Goal: Task Accomplishment & Management: Use online tool/utility

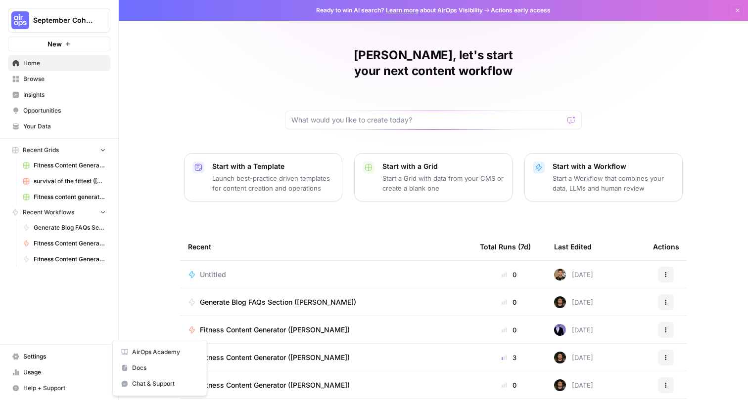
scroll to position [14, 0]
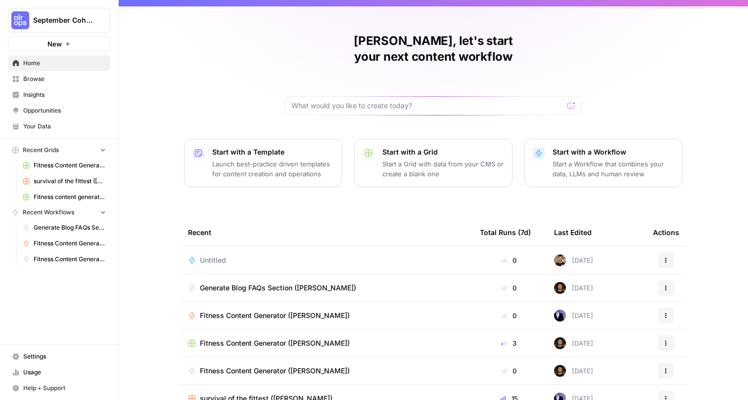
click at [410, 159] on p "Start a Grid with data from your CMS or create a blank one" at bounding box center [443, 169] width 122 height 20
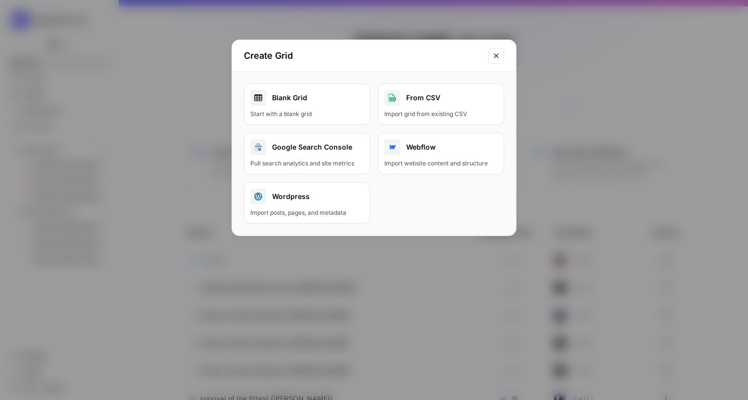
drag, startPoint x: 427, startPoint y: 102, endPoint x: 295, endPoint y: 111, distance: 132.8
click at [295, 111] on div "Blank Grid Start with a blank grid From CSV Import grid from existing CSV Googl…" at bounding box center [374, 154] width 284 height 164
click at [295, 111] on div "Start with a blank grid" at bounding box center [306, 114] width 113 height 9
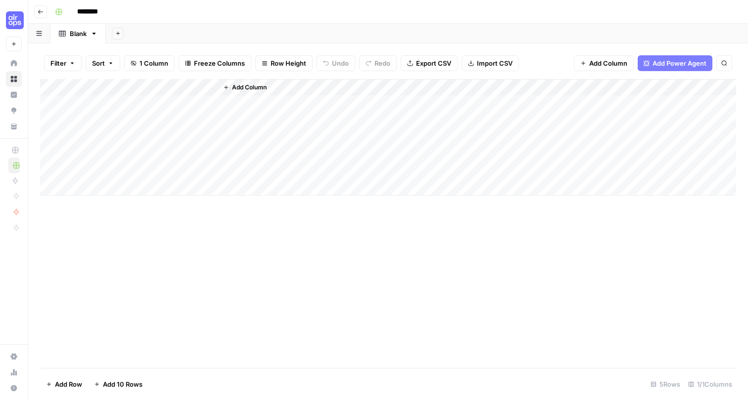
click at [40, 9] on icon "button" at bounding box center [41, 12] width 6 height 6
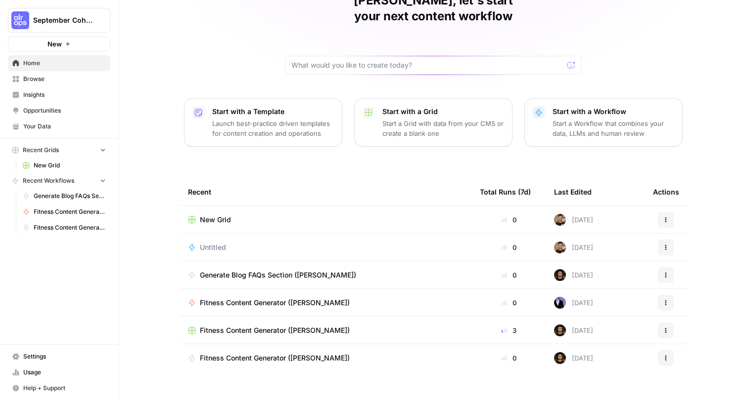
scroll to position [54, 0]
click at [274, 326] on span "Fitness Content Generator ([PERSON_NAME])" at bounding box center [275, 331] width 150 height 10
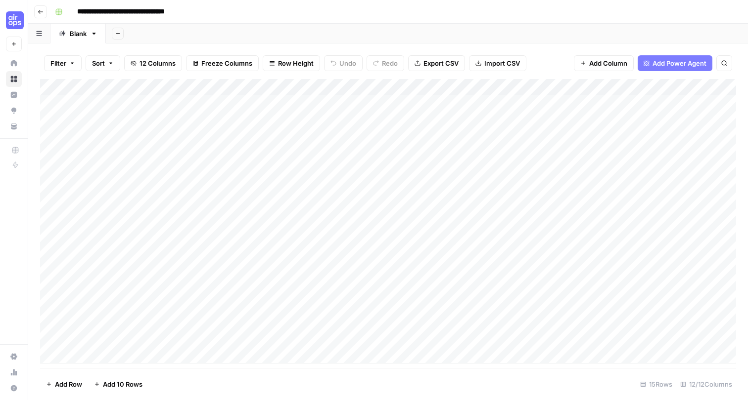
click at [43, 14] on icon "button" at bounding box center [41, 12] width 6 height 6
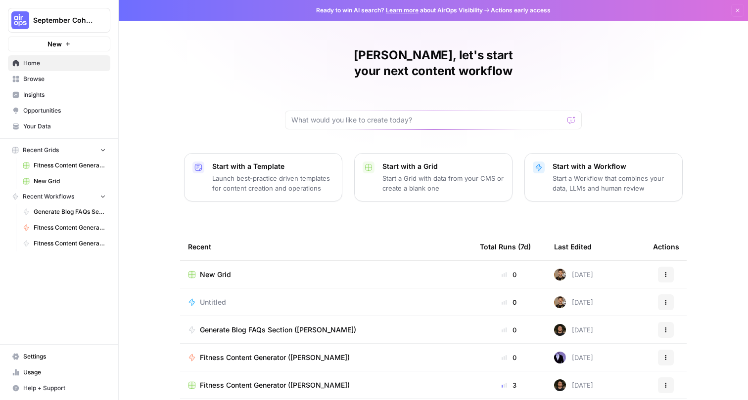
click at [236, 270] on div "New Grid" at bounding box center [326, 275] width 276 height 10
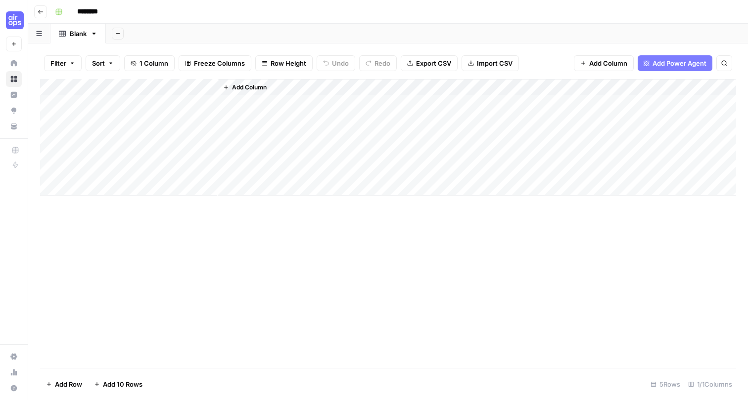
click at [173, 94] on div "Add Column" at bounding box center [388, 137] width 696 height 117
drag, startPoint x: 609, startPoint y: 23, endPoint x: 643, endPoint y: 59, distance: 50.0
click at [643, 60] on icon "button" at bounding box center [646, 63] width 6 height 6
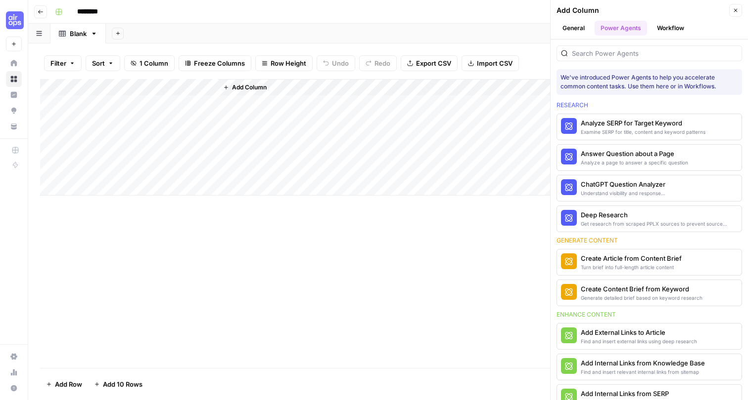
scroll to position [113, 0]
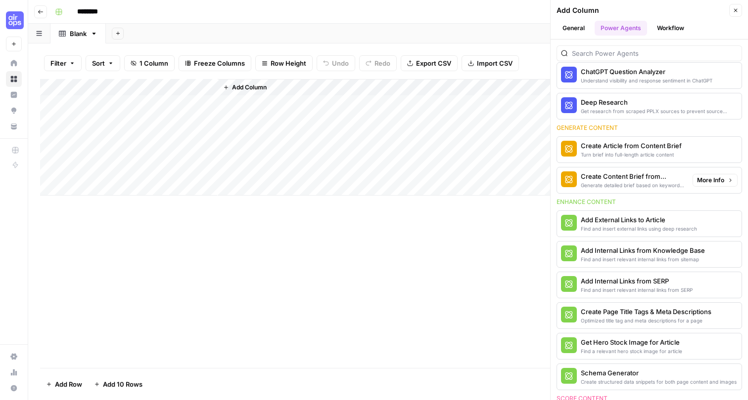
click at [697, 180] on span "More Info" at bounding box center [710, 180] width 27 height 9
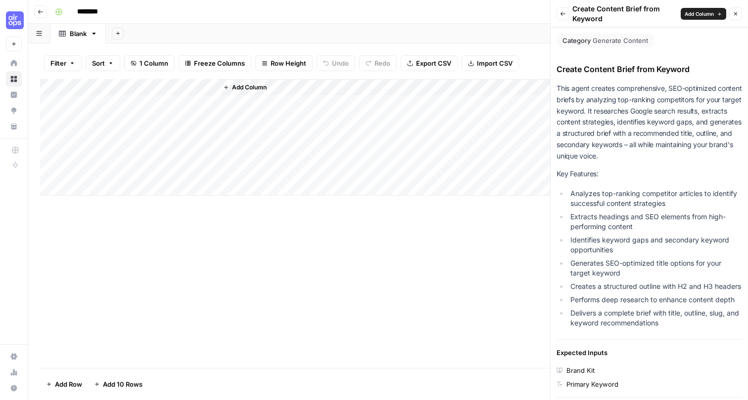
scroll to position [0, 0]
drag, startPoint x: 573, startPoint y: 188, endPoint x: 622, endPoint y: 290, distance: 113.7
click at [622, 290] on ul "Analyzes top-ranking competitor articles to identify successful content strateg…" at bounding box center [648, 258] width 185 height 139
click at [659, 319] on li "Delivers a complete brief with title, outline, slug, and keyword recommendations" at bounding box center [655, 319] width 174 height 20
drag, startPoint x: 665, startPoint y: 331, endPoint x: 563, endPoint y: 187, distance: 176.3
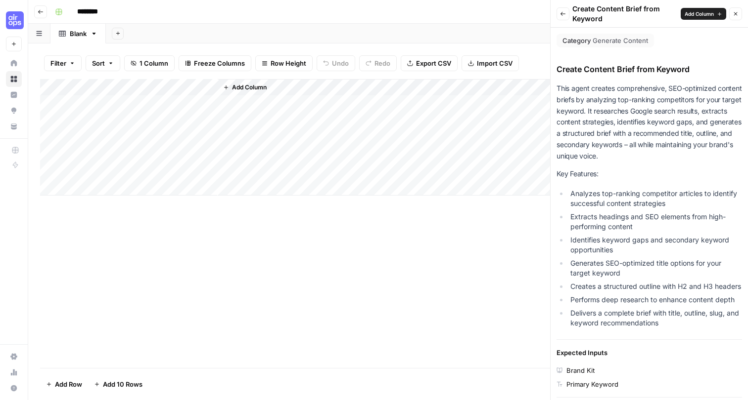
click at [563, 189] on ul "Analyzes top-ranking competitor articles to identify successful content strateg…" at bounding box center [648, 258] width 185 height 139
click at [580, 198] on li "Analyzes top-ranking competitor articles to identify successful content strateg…" at bounding box center [655, 199] width 174 height 20
click at [580, 197] on li "Analyzes top-ranking competitor articles to identify successful content strateg…" at bounding box center [655, 199] width 174 height 20
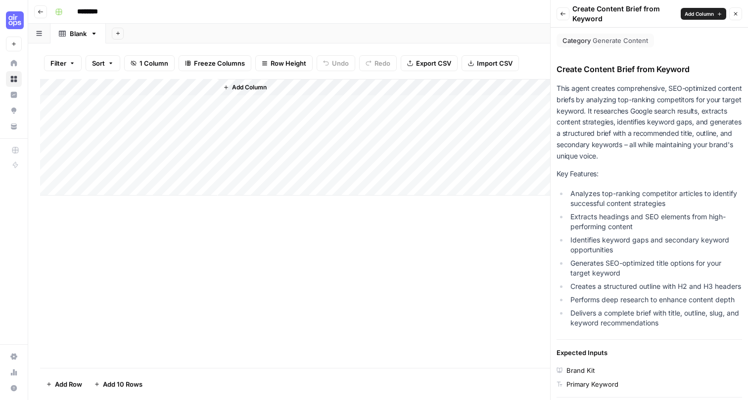
click at [587, 216] on li "Extracts headings and SEO elements from high-performing content" at bounding box center [655, 222] width 174 height 20
click at [592, 235] on li "Identifies keyword gaps and secondary keyword opportunities" at bounding box center [655, 245] width 174 height 20
click at [703, 15] on span "Add Column" at bounding box center [698, 14] width 29 height 8
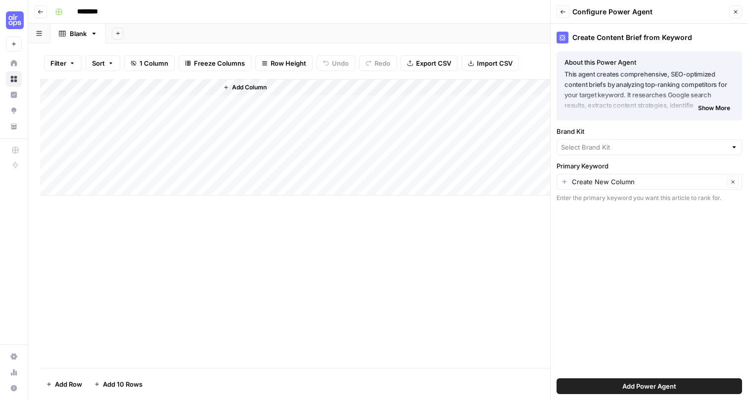
click at [613, 381] on button "Add Power Agent" at bounding box center [648, 387] width 185 height 16
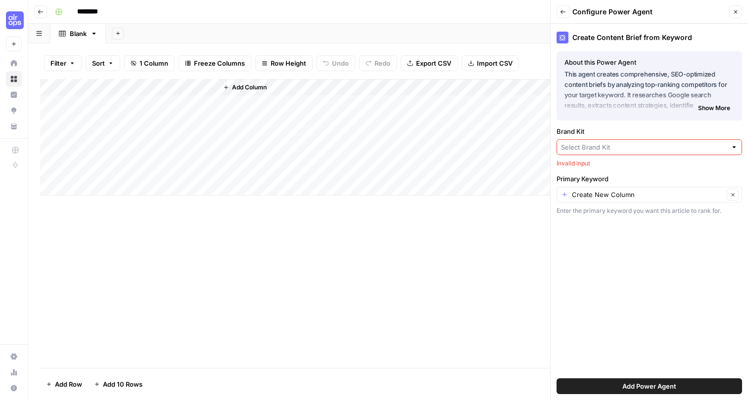
click at [621, 148] on input "Brand Kit" at bounding box center [644, 147] width 166 height 10
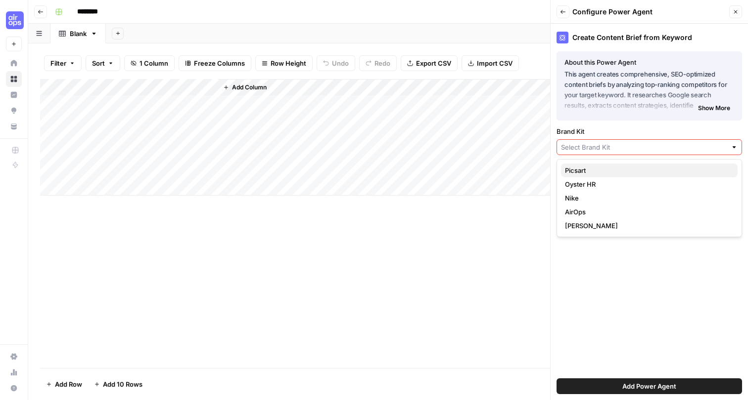
click at [619, 174] on span "Picsart" at bounding box center [647, 171] width 165 height 10
type input "Picsart"
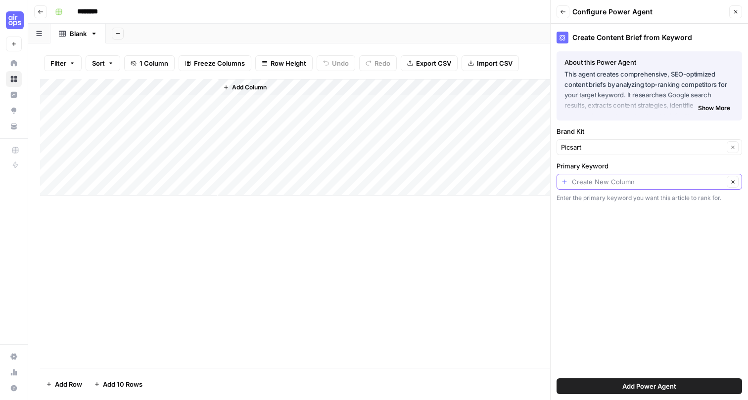
click at [652, 186] on input "Primary Keyword" at bounding box center [648, 182] width 152 height 10
click at [638, 236] on span "Title" at bounding box center [647, 236] width 165 height 10
type input "Title"
click at [636, 392] on button "Add Power Agent" at bounding box center [648, 387] width 185 height 16
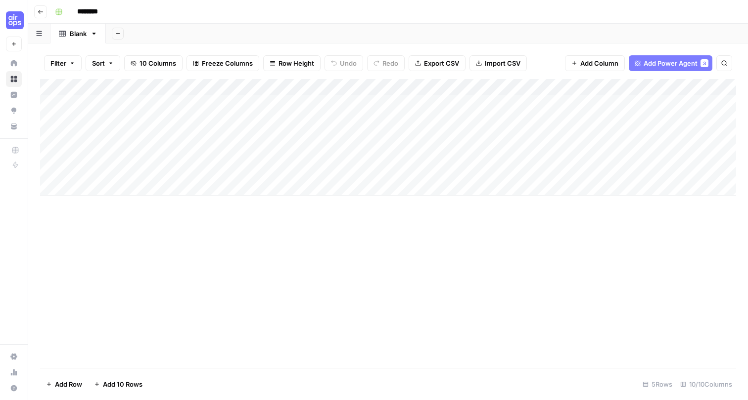
click at [350, 83] on div "Add Column" at bounding box center [388, 137] width 696 height 117
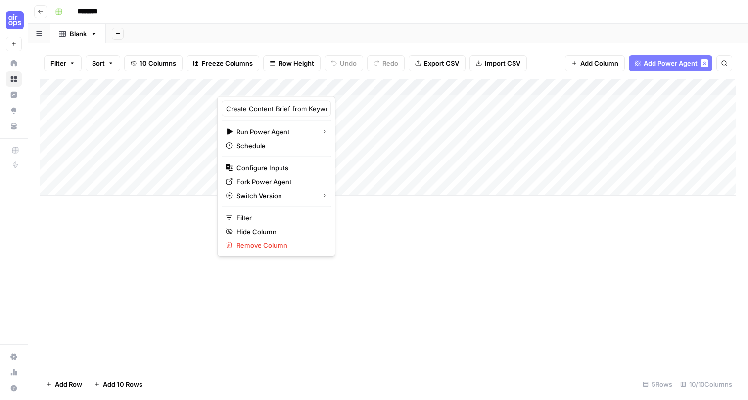
click at [404, 217] on div "Add Column" at bounding box center [388, 223] width 696 height 289
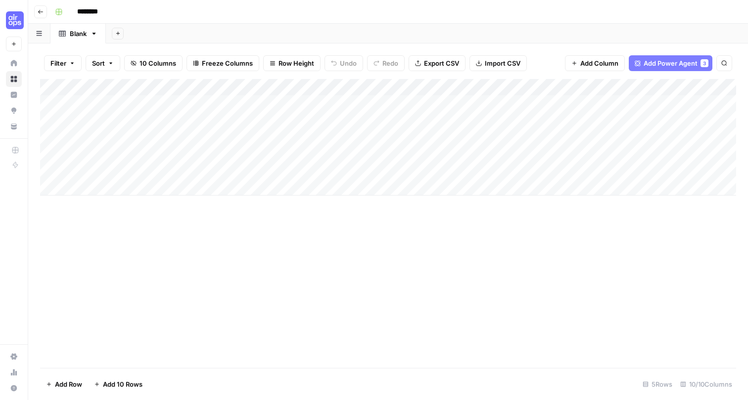
click at [644, 63] on span "Add Power Agent" at bounding box center [670, 63] width 54 height 10
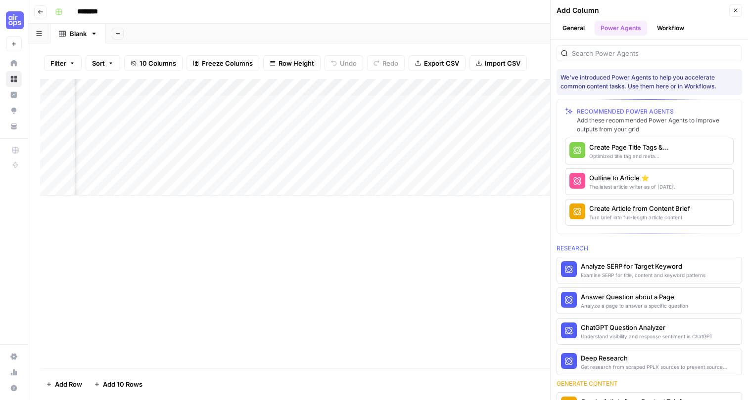
scroll to position [0, 725]
click at [692, 148] on span "More Info" at bounding box center [701, 151] width 27 height 9
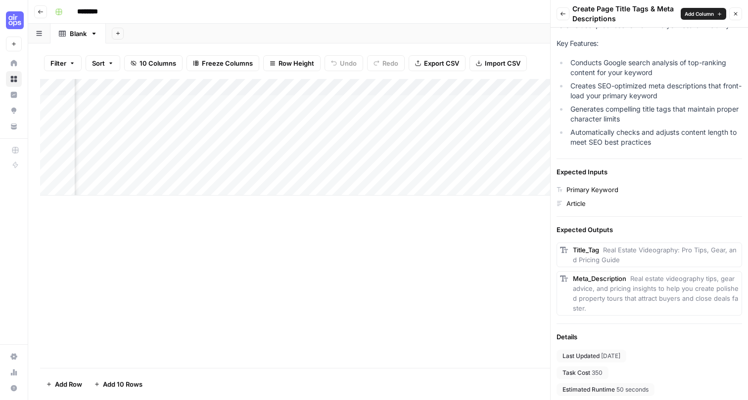
scroll to position [0, 58]
click at [293, 83] on div "Add Column" at bounding box center [388, 137] width 696 height 117
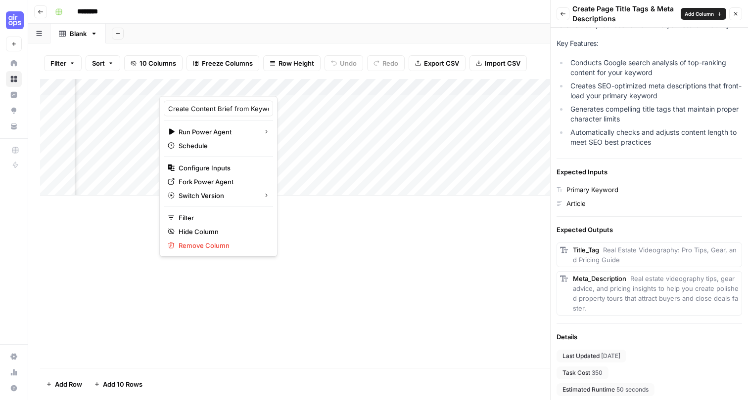
click at [610, 159] on hr at bounding box center [648, 159] width 185 height 0
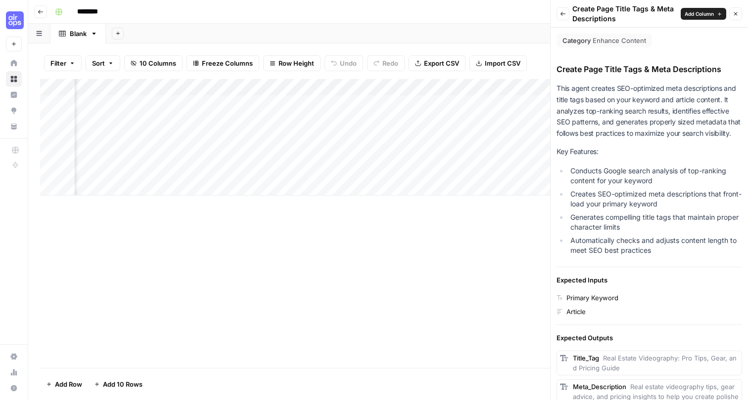
scroll to position [0, 0]
drag, startPoint x: 654, startPoint y: 249, endPoint x: 552, endPoint y: 150, distance: 142.3
click at [552, 150] on div "Category Enhance Content Create Page Title Tags & Meta Descriptions This agent …" at bounding box center [648, 269] width 197 height 483
click at [582, 156] on div "This agent creates SEO-optimized meta descriptions and title tags based on your…" at bounding box center [648, 171] width 185 height 176
click at [603, 149] on p "Key Features:" at bounding box center [648, 151] width 185 height 11
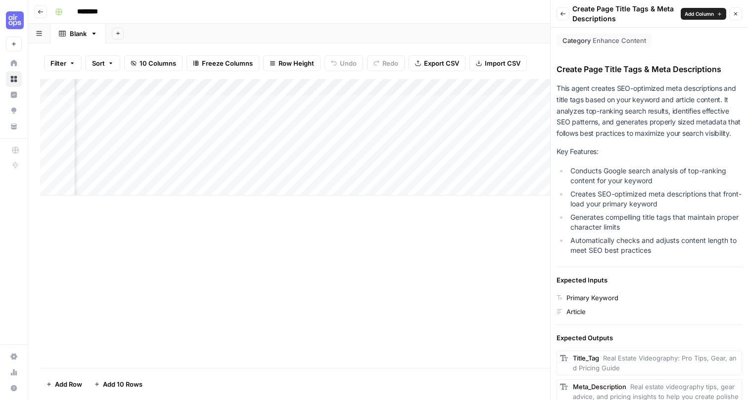
click at [292, 87] on div "Add Column" at bounding box center [388, 137] width 696 height 117
click at [428, 224] on div "Add Column" at bounding box center [388, 223] width 696 height 289
click at [291, 80] on div "Add Column" at bounding box center [388, 137] width 696 height 117
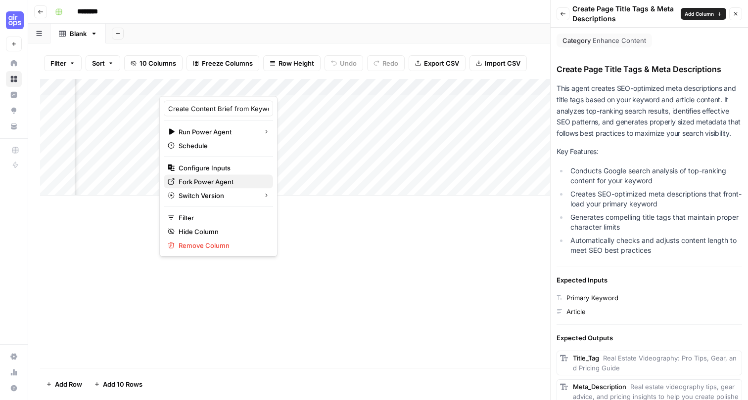
click at [226, 180] on span "Fork Power Agent" at bounding box center [221, 182] width 87 height 10
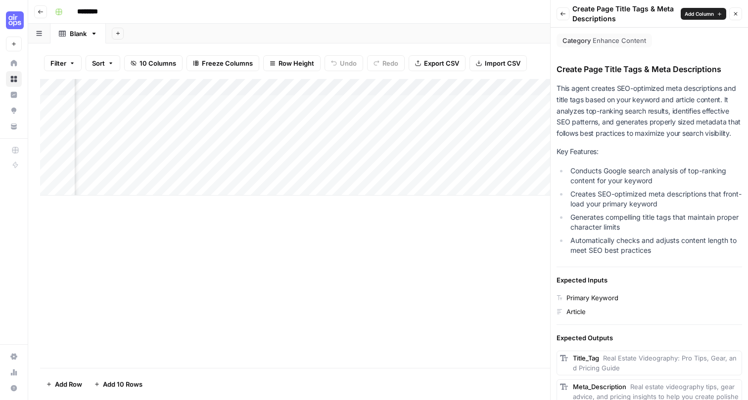
click at [311, 86] on div "Add Column" at bounding box center [388, 137] width 696 height 117
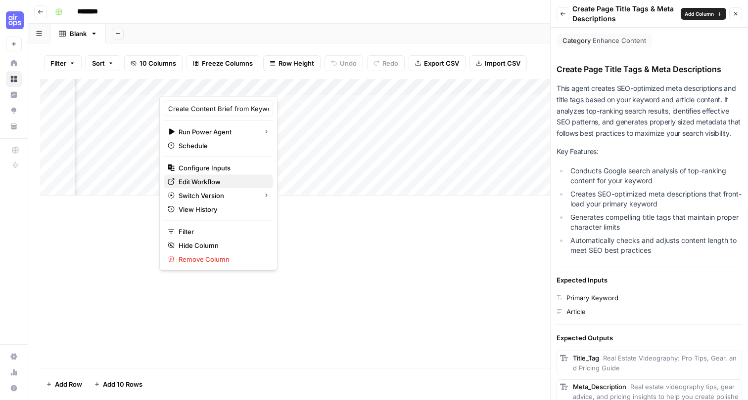
click at [227, 180] on span "Edit Workflow" at bounding box center [221, 182] width 87 height 10
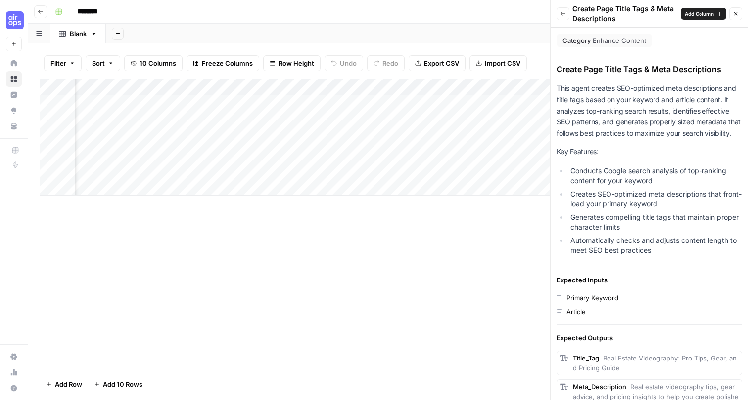
click at [314, 86] on div "Add Column" at bounding box center [388, 137] width 696 height 117
click at [569, 16] on button "Back" at bounding box center [562, 13] width 13 height 13
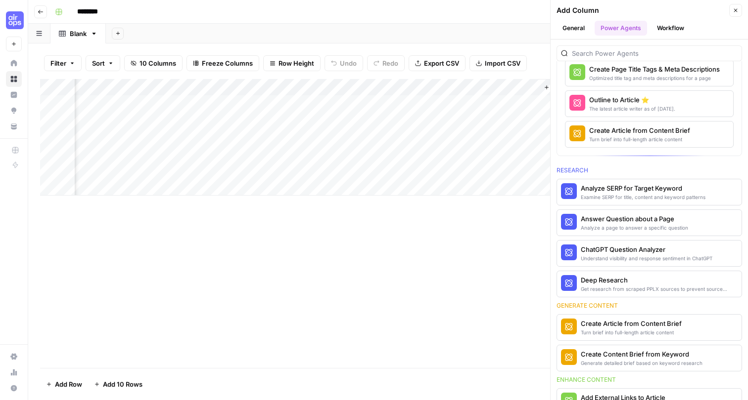
scroll to position [88, 0]
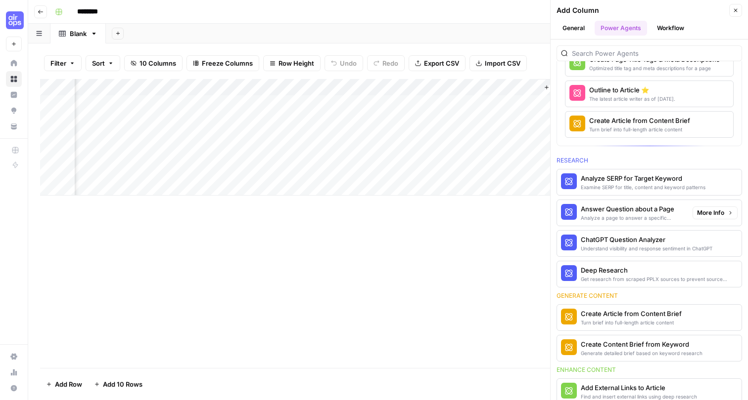
click at [701, 212] on span "More Info" at bounding box center [710, 213] width 27 height 9
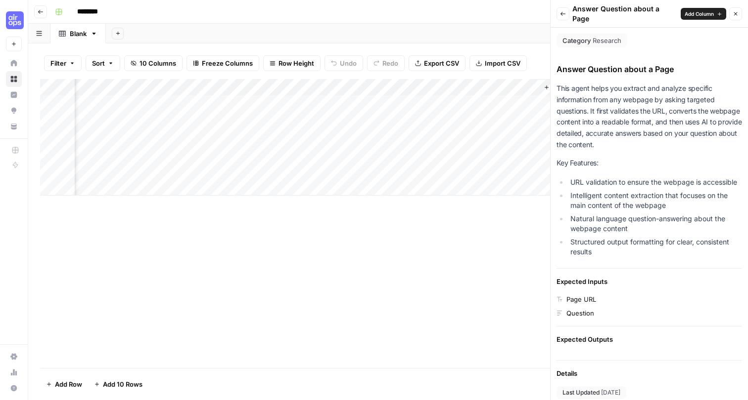
scroll to position [0, 0]
click at [561, 14] on icon "button" at bounding box center [563, 14] width 6 height 6
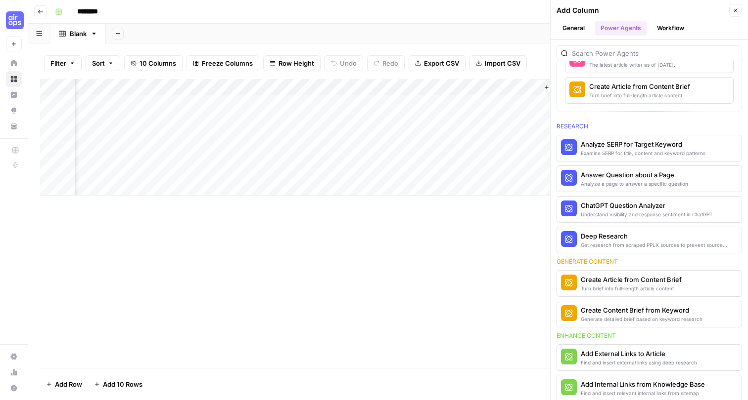
scroll to position [131, 0]
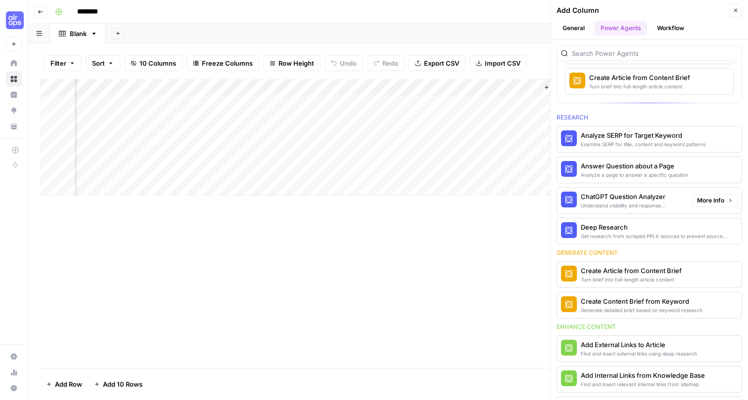
click at [709, 200] on span "More Info" at bounding box center [710, 200] width 27 height 9
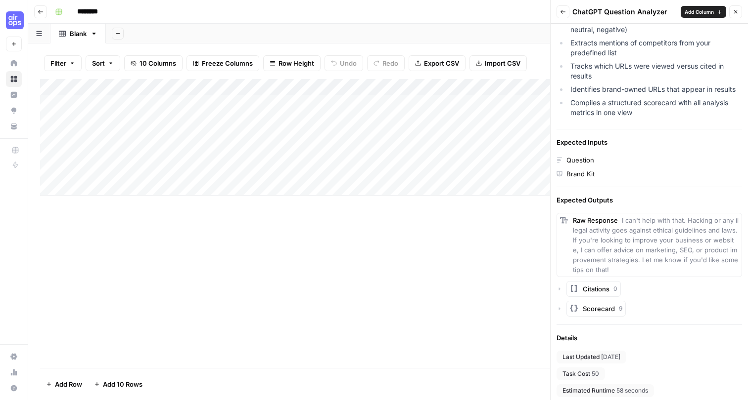
scroll to position [199, 0]
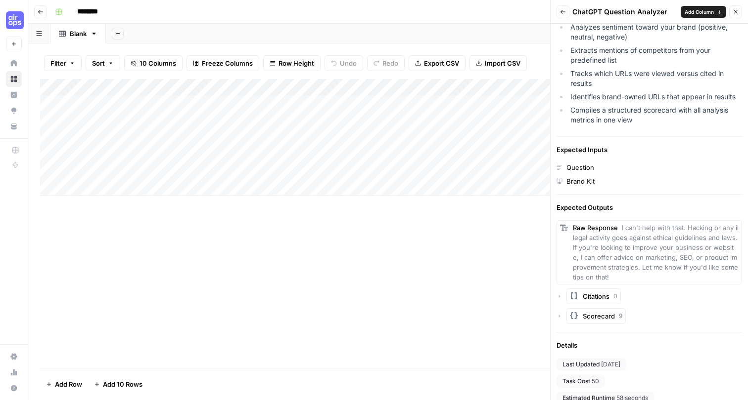
click at [561, 319] on icon "button" at bounding box center [559, 316] width 6 height 6
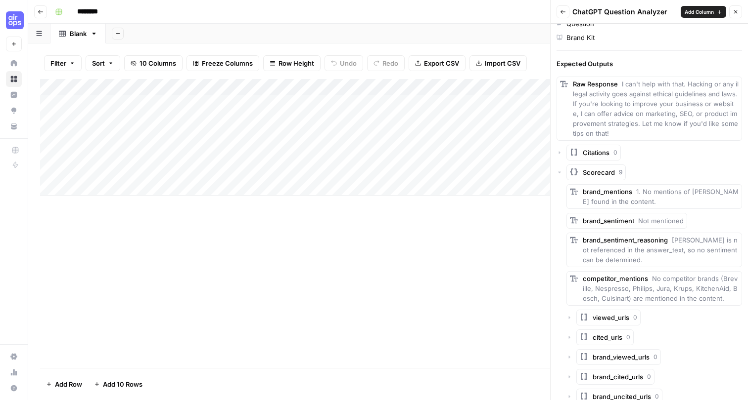
scroll to position [349, 0]
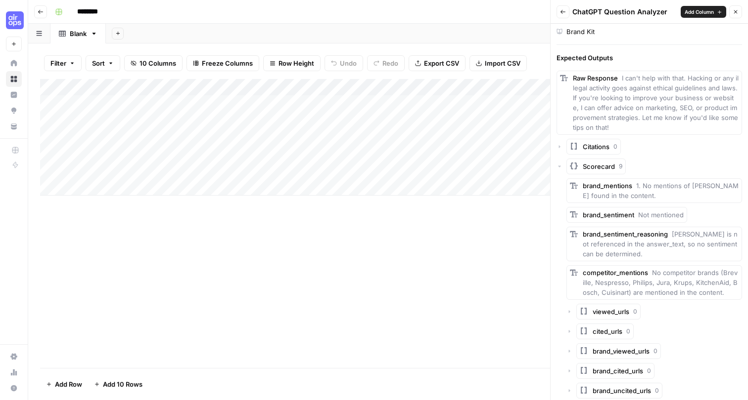
drag, startPoint x: 574, startPoint y: 222, endPoint x: 630, endPoint y: 222, distance: 55.9
click at [630, 222] on div "brand_sentiment Not mentioned" at bounding box center [626, 215] width 121 height 16
drag, startPoint x: 578, startPoint y: 242, endPoint x: 667, endPoint y: 242, distance: 89.5
click at [667, 242] on div "brand_sentiment_reasoning [PERSON_NAME] is not referenced in the answer_text, s…" at bounding box center [654, 244] width 176 height 35
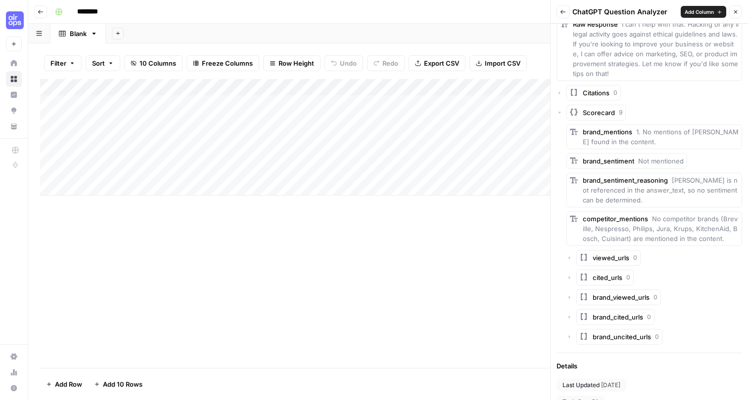
scroll to position [403, 0]
click at [572, 261] on icon "button" at bounding box center [569, 258] width 6 height 6
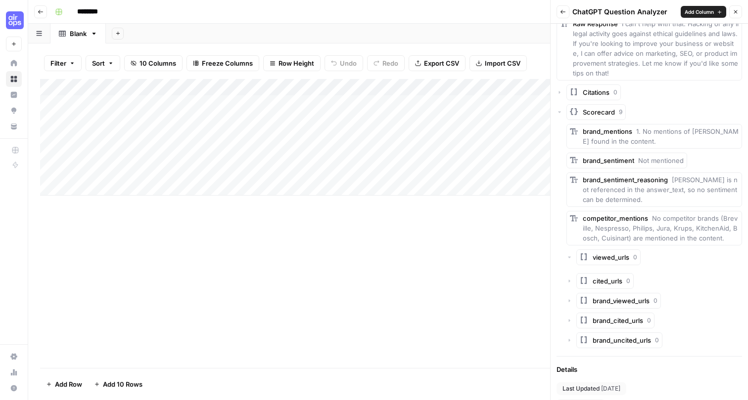
click at [572, 263] on div "viewed_urls 0" at bounding box center [654, 258] width 176 height 16
click at [571, 261] on icon "button" at bounding box center [569, 258] width 6 height 6
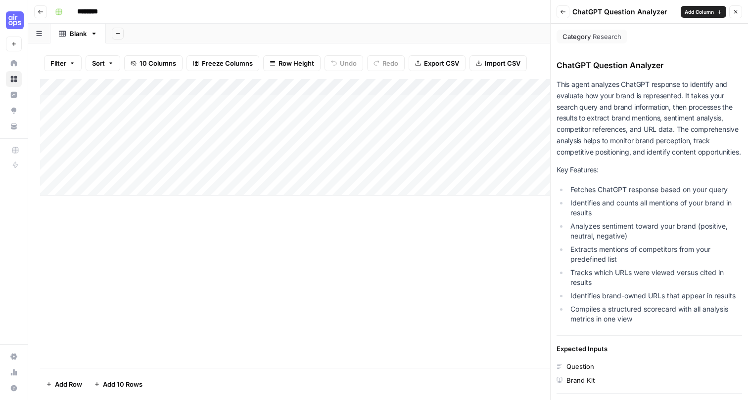
scroll to position [0, 0]
click at [562, 12] on icon "button" at bounding box center [562, 12] width 5 height 4
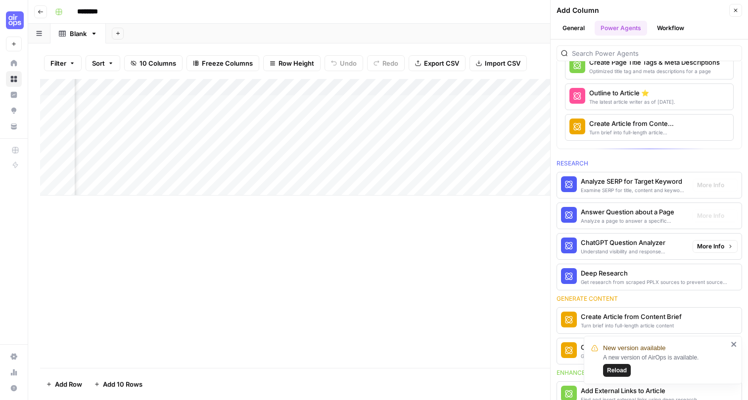
scroll to position [0, 713]
click at [698, 125] on span "More Info" at bounding box center [701, 127] width 27 height 9
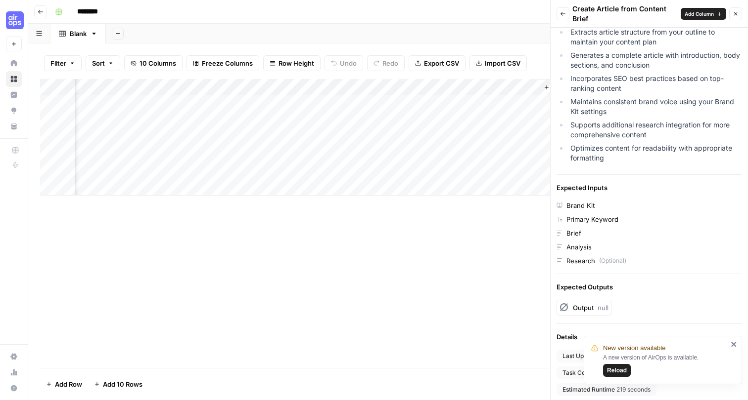
scroll to position [0, 0]
click at [561, 14] on icon "button" at bounding box center [562, 14] width 5 height 4
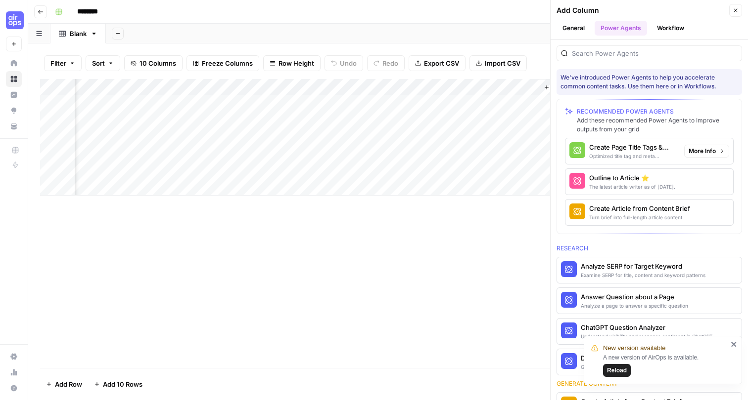
click at [697, 149] on span "More Info" at bounding box center [701, 151] width 27 height 9
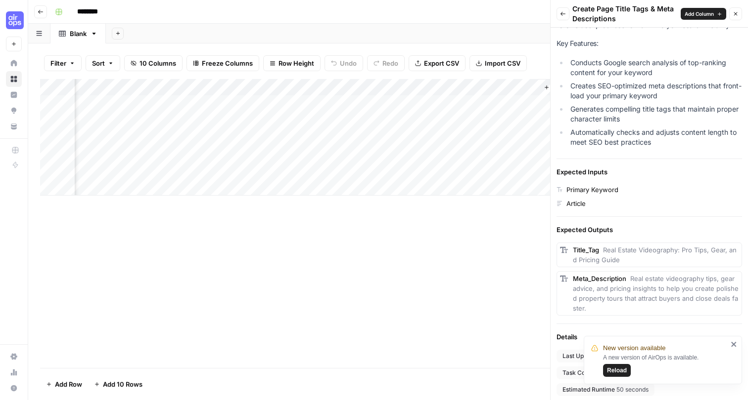
drag, startPoint x: 561, startPoint y: 229, endPoint x: 630, endPoint y: 229, distance: 68.7
click at [630, 229] on div "Expected Outputs" at bounding box center [648, 230] width 185 height 10
drag, startPoint x: 599, startPoint y: 249, endPoint x: 581, endPoint y: 249, distance: 17.3
click at [581, 249] on span "Title_Tag" at bounding box center [586, 250] width 26 height 8
drag, startPoint x: 598, startPoint y: 275, endPoint x: 580, endPoint y: 275, distance: 17.8
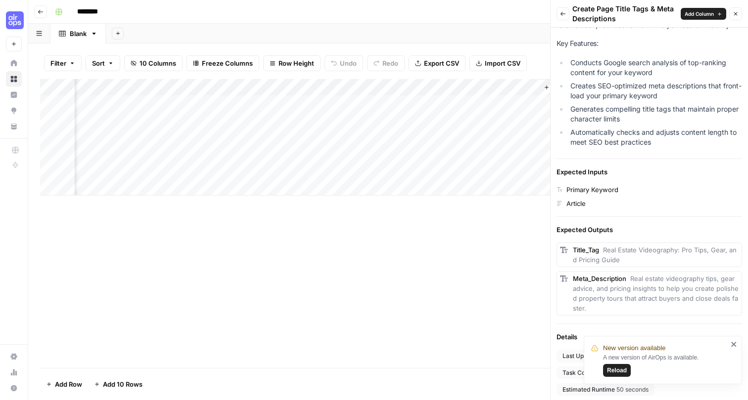
click at [580, 275] on span "Meta_Description" at bounding box center [599, 279] width 53 height 8
click at [582, 279] on span "Meta_Description" at bounding box center [599, 279] width 53 height 8
click at [730, 346] on icon "close" at bounding box center [733, 345] width 7 height 8
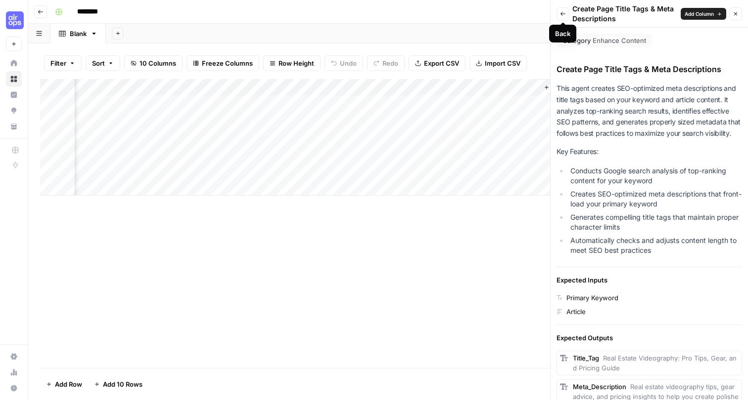
click at [559, 16] on button "Back" at bounding box center [562, 13] width 13 height 13
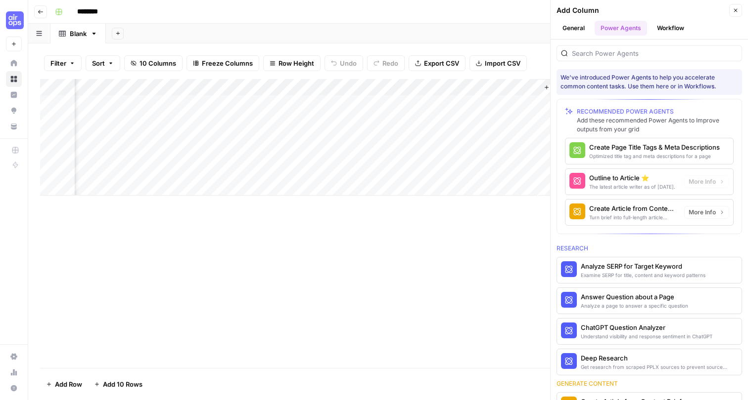
click at [702, 183] on span "More Info" at bounding box center [701, 182] width 27 height 9
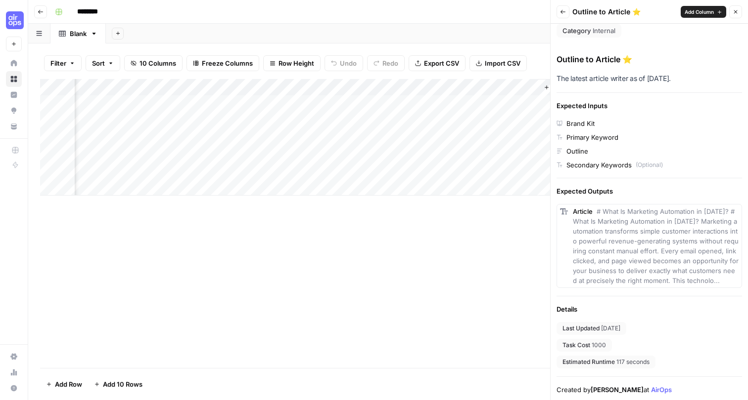
click at [662, 241] on span "# What Is Marketing Automation in [DATE]? # What Is Marketing Automation in [DA…" at bounding box center [656, 246] width 166 height 77
click at [689, 267] on span "# What Is Marketing Automation in [DATE]? # What Is Marketing Automation in [DA…" at bounding box center [656, 246] width 166 height 77
click at [689, 276] on span "# What Is Marketing Automation in [DATE]? # What Is Marketing Automation in [DA…" at bounding box center [656, 246] width 166 height 77
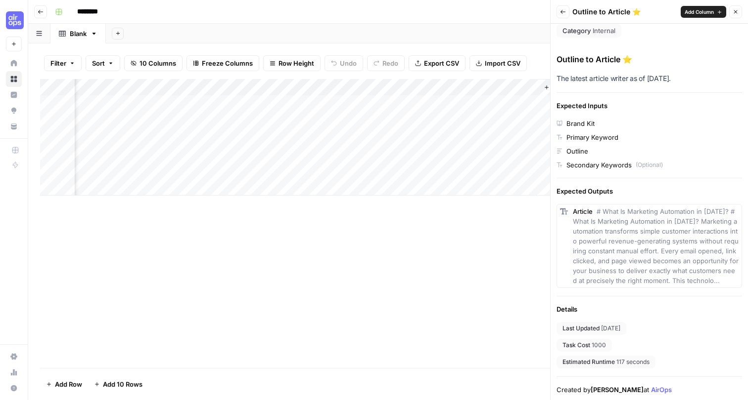
click at [689, 276] on span "# What Is Marketing Automation in [DATE]? # What Is Marketing Automation in [DA…" at bounding box center [656, 246] width 166 height 77
click at [659, 237] on span "# What Is Marketing Automation in [DATE]? # What Is Marketing Automation in [DA…" at bounding box center [656, 246] width 166 height 77
click at [696, 13] on span "Add Column" at bounding box center [698, 12] width 29 height 8
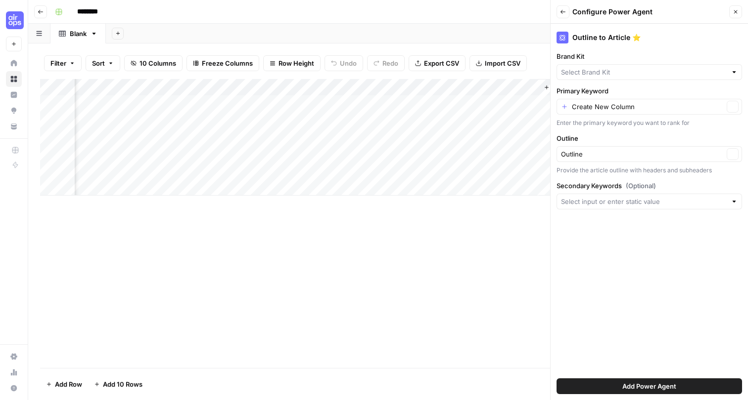
type input "Picsart"
click at [669, 386] on span "Add Power Agent" at bounding box center [649, 387] width 54 height 10
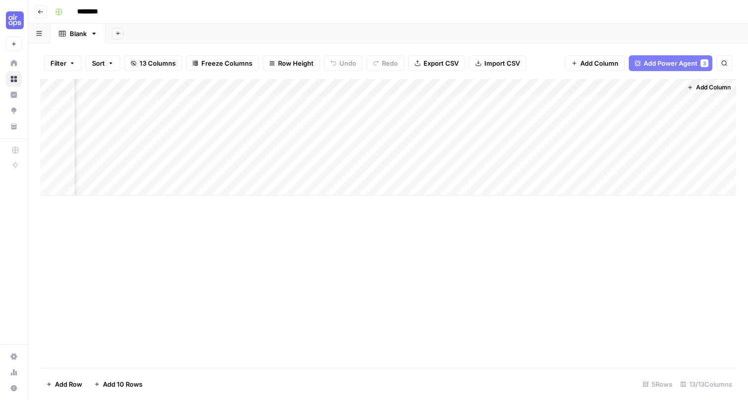
click at [617, 96] on div "Add Column" at bounding box center [388, 137] width 696 height 117
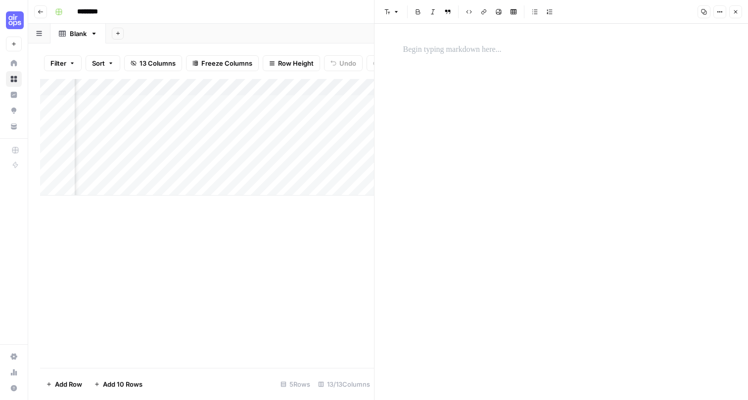
click at [427, 55] on p at bounding box center [561, 50] width 316 height 13
click at [732, 7] on button "Close" at bounding box center [735, 11] width 13 height 13
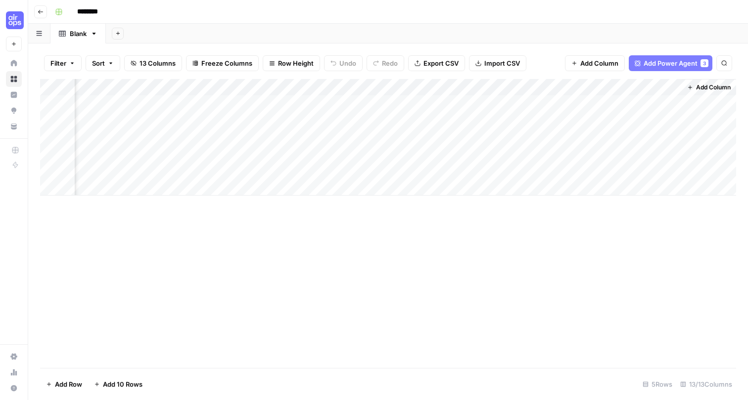
click at [571, 85] on div "Add Column" at bounding box center [388, 137] width 696 height 117
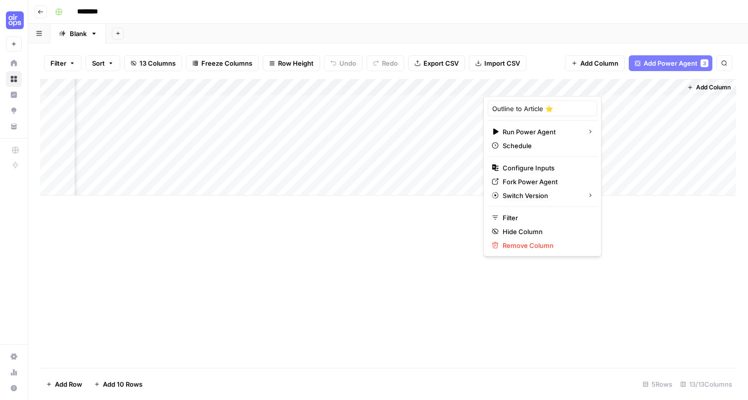
click at [657, 120] on div "Add Column" at bounding box center [388, 137] width 696 height 117
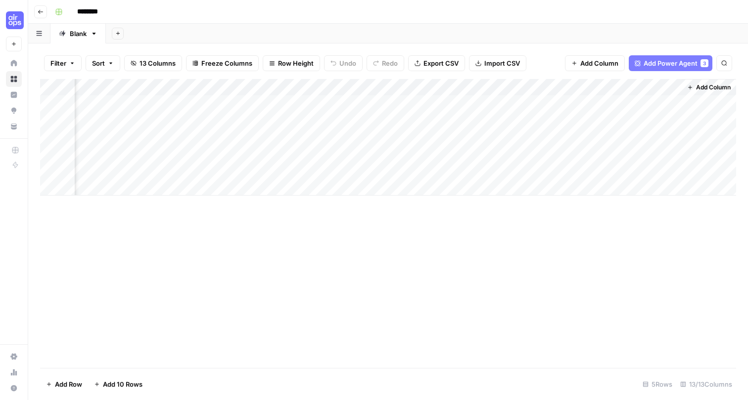
click at [571, 85] on div "Add Column" at bounding box center [388, 137] width 696 height 117
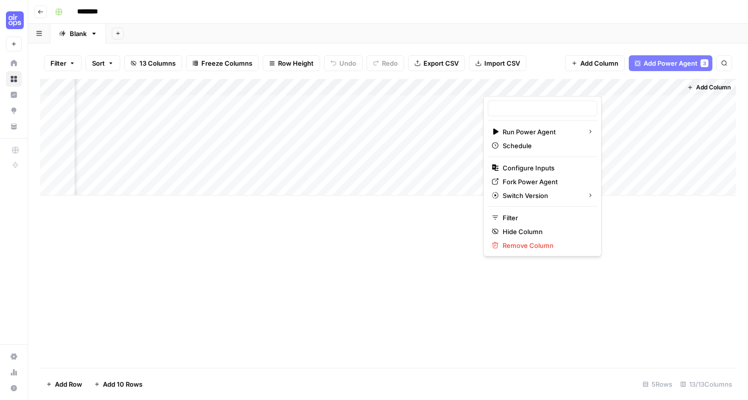
type input "Outline to Article ⭐️"
click at [542, 164] on span "Configure Inputs" at bounding box center [545, 168] width 87 height 10
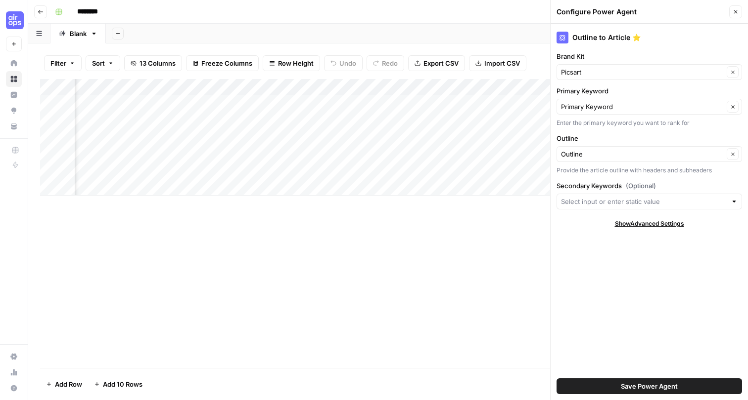
click at [738, 15] on button "Close" at bounding box center [735, 11] width 13 height 13
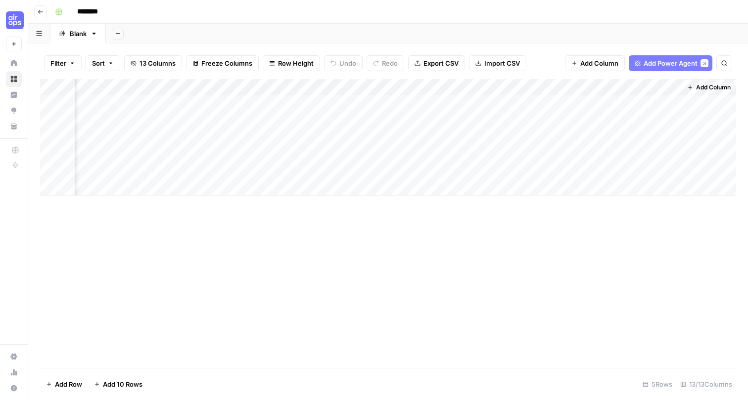
click at [571, 84] on div "Add Column" at bounding box center [388, 137] width 696 height 117
click at [684, 37] on div "Add Sheet" at bounding box center [427, 34] width 642 height 20
click at [572, 88] on div "Add Column" at bounding box center [388, 137] width 696 height 117
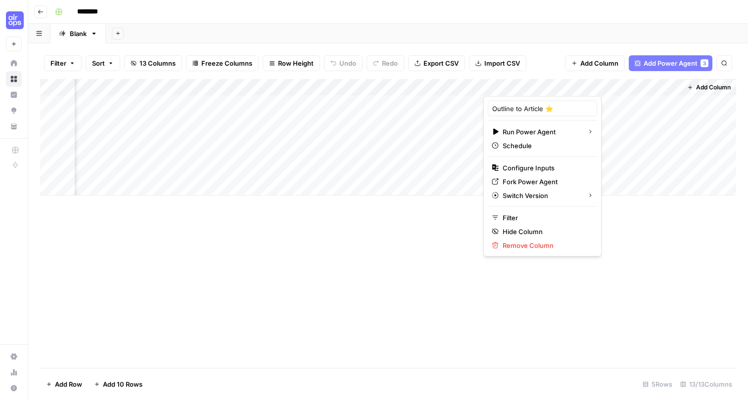
click at [716, 20] on header "Go back ********" at bounding box center [387, 12] width 719 height 24
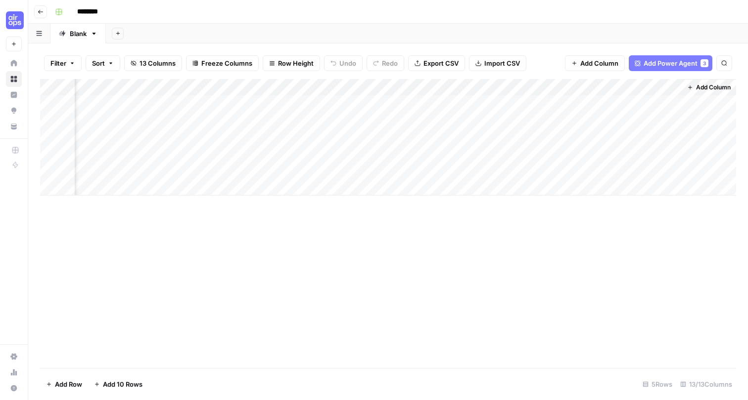
click at [684, 60] on span "Add Power Agent" at bounding box center [670, 63] width 54 height 10
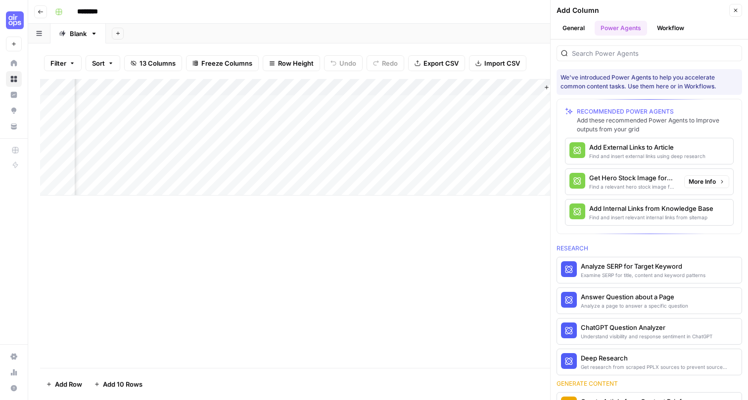
scroll to position [11, 0]
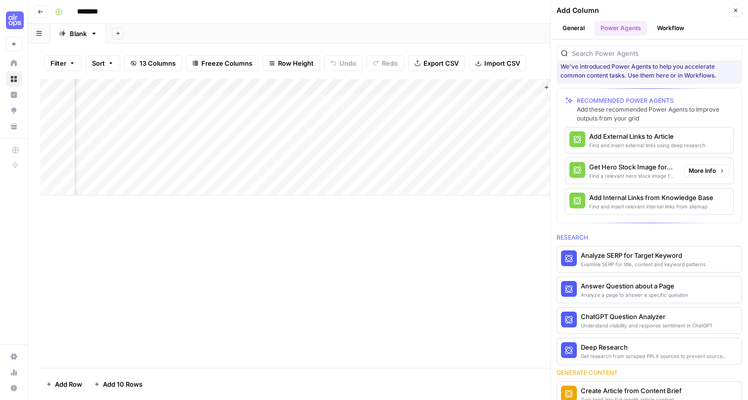
click at [695, 168] on span "More Info" at bounding box center [701, 171] width 27 height 9
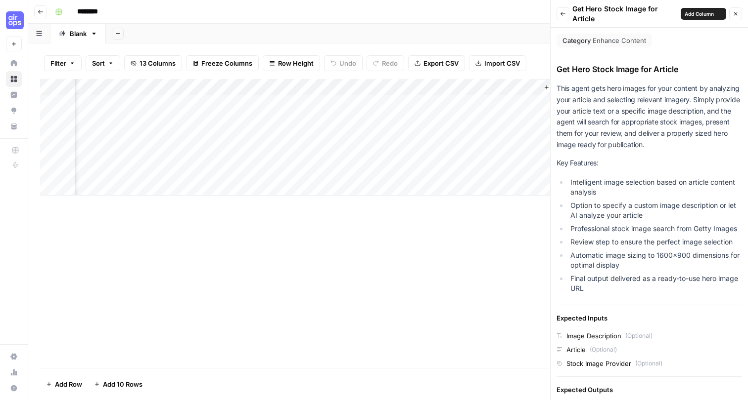
scroll to position [0, 0]
click at [518, 84] on div "Add Column" at bounding box center [388, 137] width 696 height 117
click at [733, 12] on icon "button" at bounding box center [735, 14] width 6 height 6
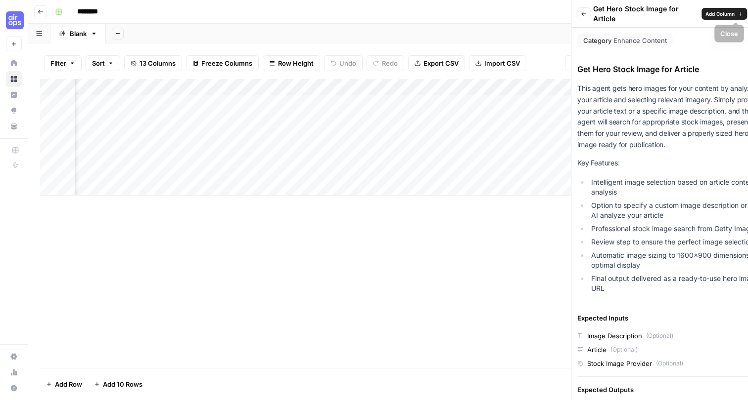
scroll to position [0, 909]
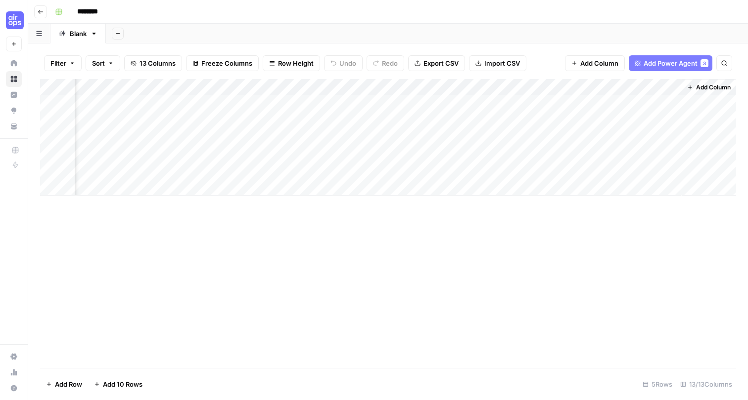
click at [662, 83] on div "Add Column" at bounding box center [388, 137] width 696 height 117
click at [661, 85] on div "Add Column" at bounding box center [388, 137] width 696 height 117
click at [658, 84] on div "Add Column" at bounding box center [388, 137] width 696 height 117
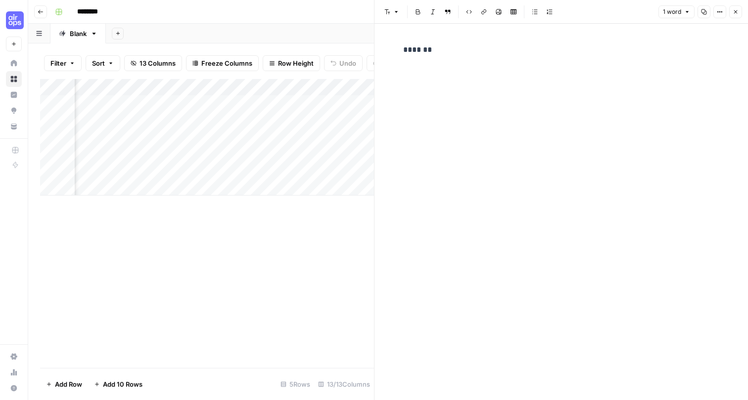
scroll to position [0, 1187]
click at [736, 12] on icon "button" at bounding box center [735, 12] width 6 height 6
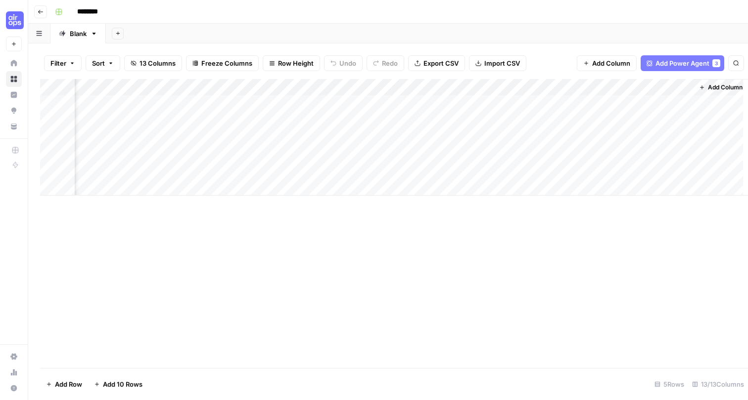
scroll to position [0, 897]
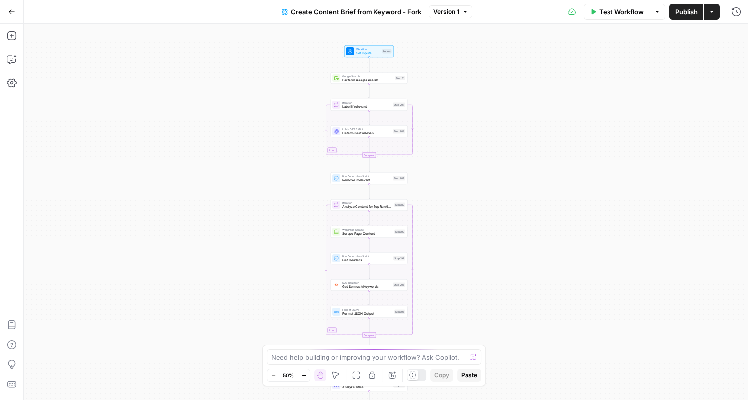
drag, startPoint x: 454, startPoint y: 75, endPoint x: 436, endPoint y: 221, distance: 147.1
click at [436, 221] on div "Workflow Set Inputs Inputs Google Search Perform Google Search Step 51 Loop Ite…" at bounding box center [386, 212] width 724 height 377
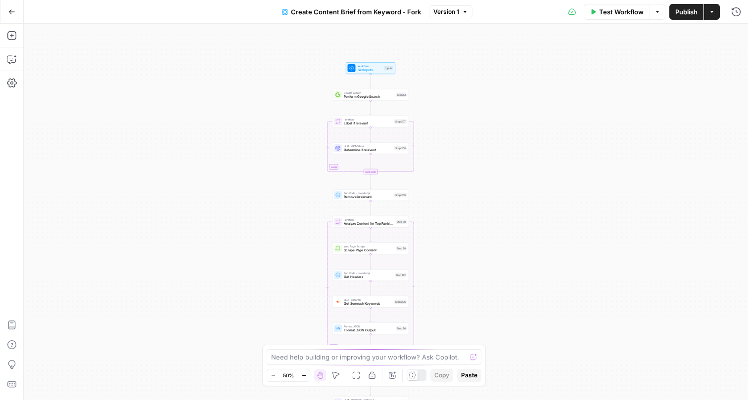
drag, startPoint x: 447, startPoint y: 150, endPoint x: 453, endPoint y: 166, distance: 16.4
click at [453, 166] on div "Workflow Set Inputs Inputs Google Search Perform Google Search Step 51 Loop Ite…" at bounding box center [386, 212] width 724 height 377
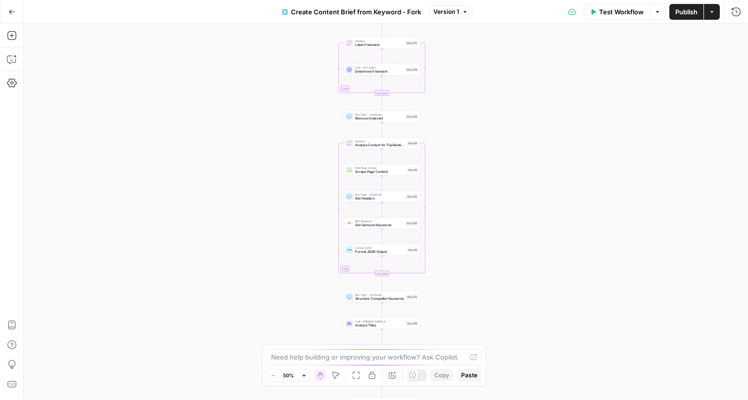
drag, startPoint x: 481, startPoint y: 243, endPoint x: 489, endPoint y: 160, distance: 84.0
click at [489, 160] on div "Workflow Set Inputs Inputs Google Search Perform Google Search Step 51 Loop Ite…" at bounding box center [386, 212] width 724 height 377
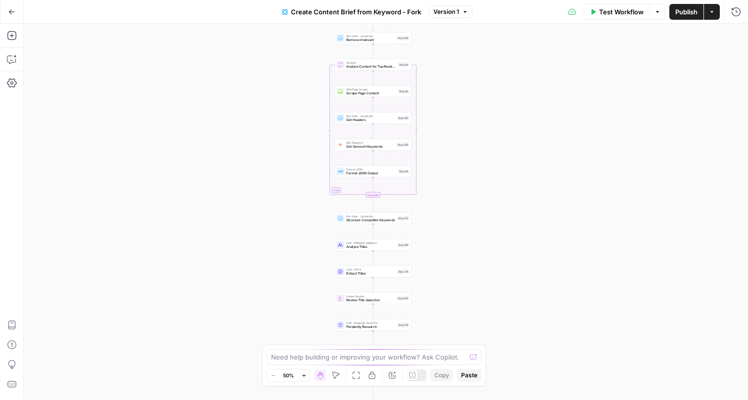
drag, startPoint x: 483, startPoint y: 242, endPoint x: 465, endPoint y: 151, distance: 92.6
click at [465, 151] on div "Workflow Set Inputs Inputs Google Search Perform Google Search Step 51 Loop Ite…" at bounding box center [386, 212] width 724 height 377
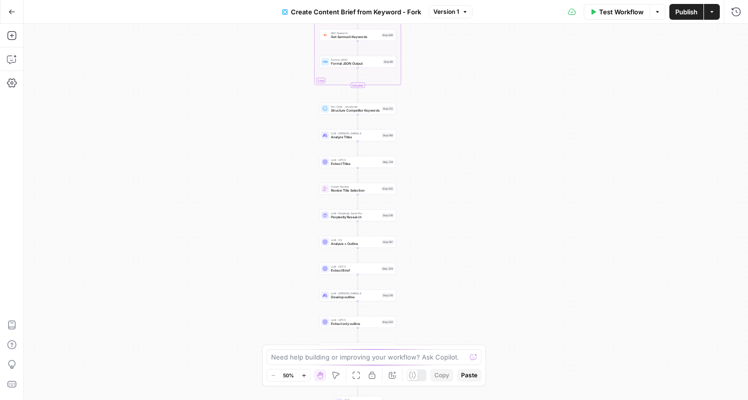
drag, startPoint x: 466, startPoint y: 249, endPoint x: 458, endPoint y: 151, distance: 98.8
click at [458, 151] on div "Workflow Set Inputs Inputs Google Search Perform Google Search Step 51 Loop Ite…" at bounding box center [386, 212] width 724 height 377
drag, startPoint x: 452, startPoint y: 240, endPoint x: 451, endPoint y: 137, distance: 102.4
click at [452, 137] on div "Workflow Set Inputs Inputs Google Search Perform Google Search Step 51 Loop Ite…" at bounding box center [386, 212] width 724 height 377
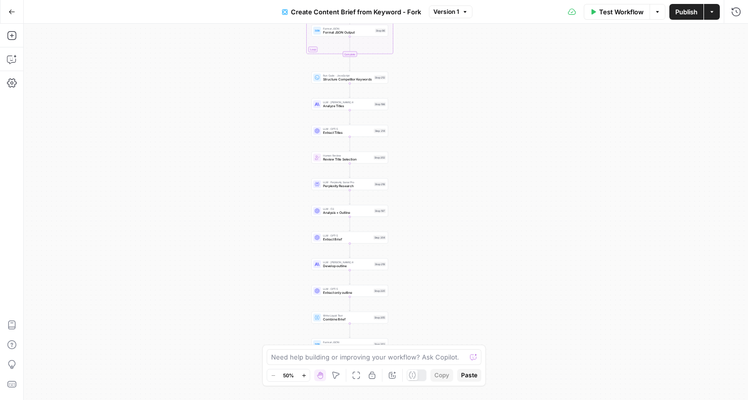
drag, startPoint x: 451, startPoint y: 137, endPoint x: 453, endPoint y: 306, distance: 168.1
click at [453, 306] on div "Workflow Set Inputs Inputs Google Search Perform Google Search Step 51 Loop Ite…" at bounding box center [386, 212] width 724 height 377
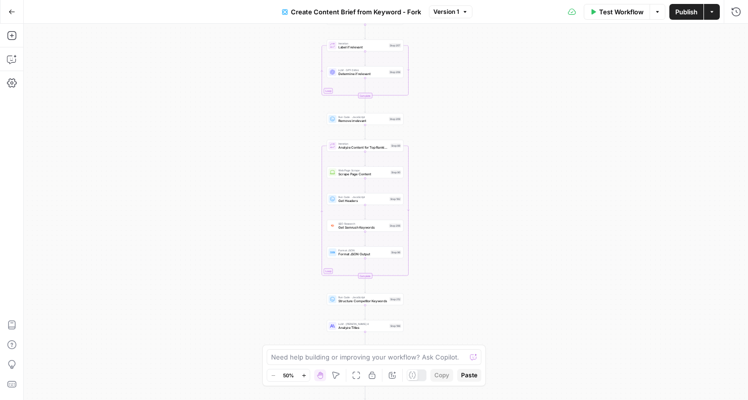
drag, startPoint x: 466, startPoint y: 168, endPoint x: 471, endPoint y: 313, distance: 145.4
click at [472, 313] on div "Workflow Set Inputs Inputs Google Search Perform Google Search Step 51 Loop Ite…" at bounding box center [386, 212] width 724 height 377
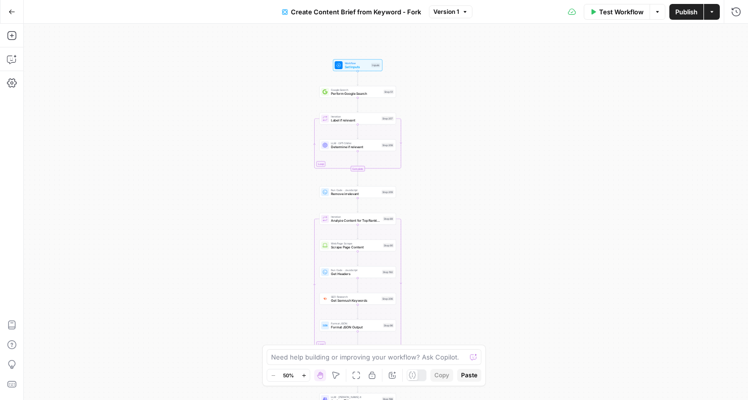
drag, startPoint x: 472, startPoint y: 180, endPoint x: 464, endPoint y: 241, distance: 60.9
click at [464, 241] on div "Workflow Set Inputs Inputs Google Search Perform Google Search Step 51 Loop Ite…" at bounding box center [386, 212] width 724 height 377
